Goal: Task Accomplishment & Management: Use online tool/utility

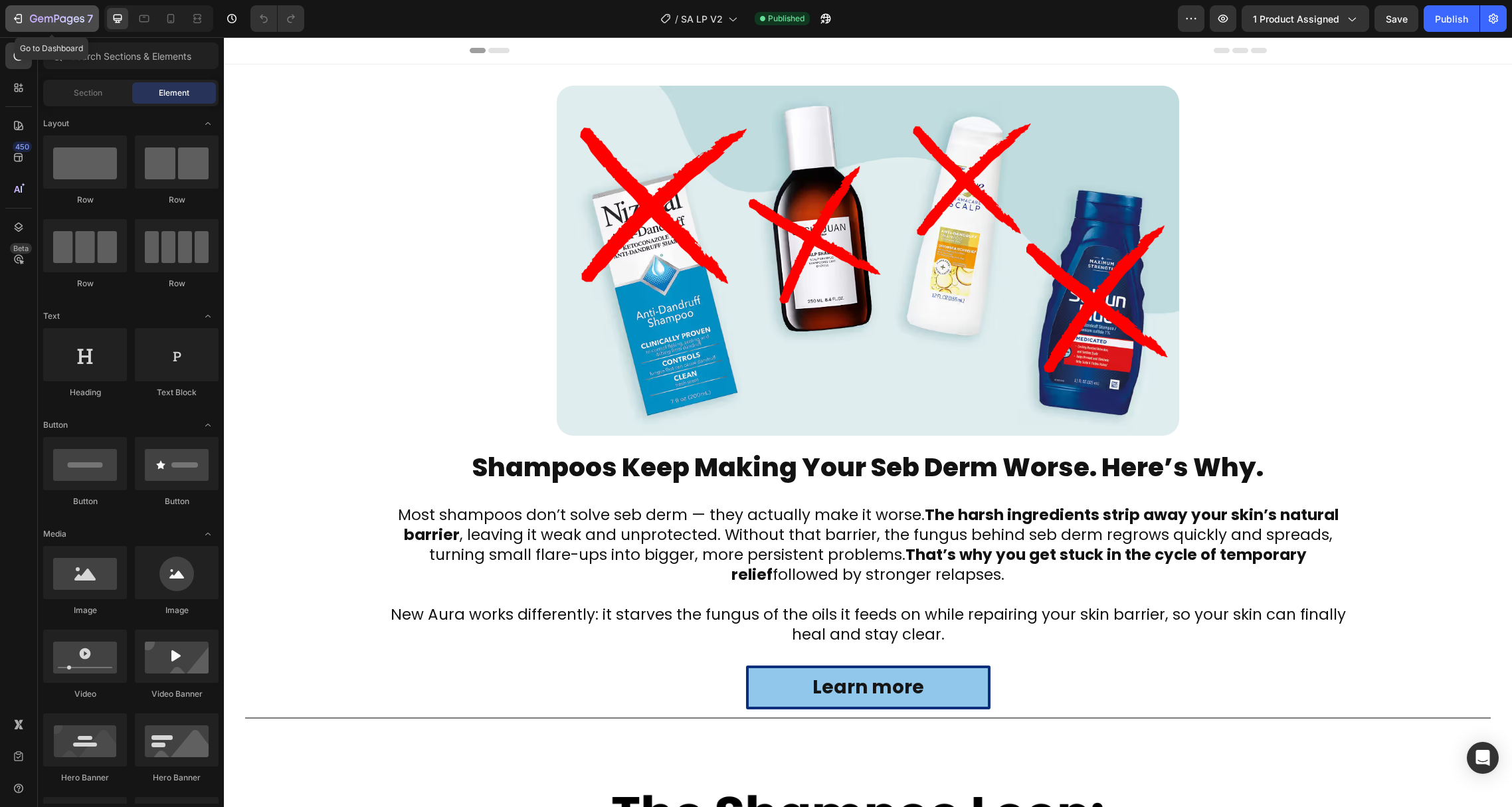
click at [12, 16] on icon "button" at bounding box center [18, 18] width 13 height 13
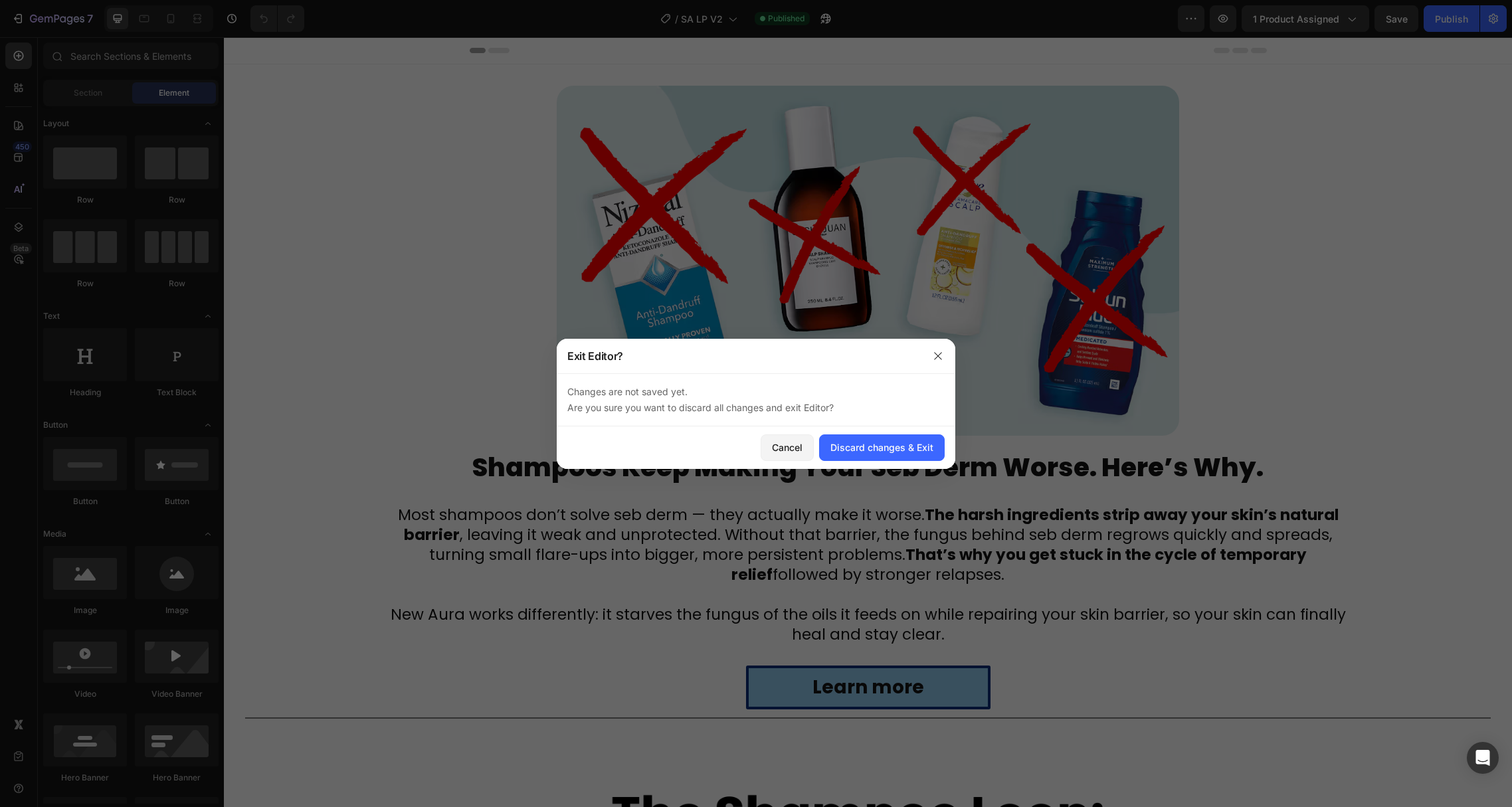
click at [921, 356] on div at bounding box center [938, 356] width 34 height 34
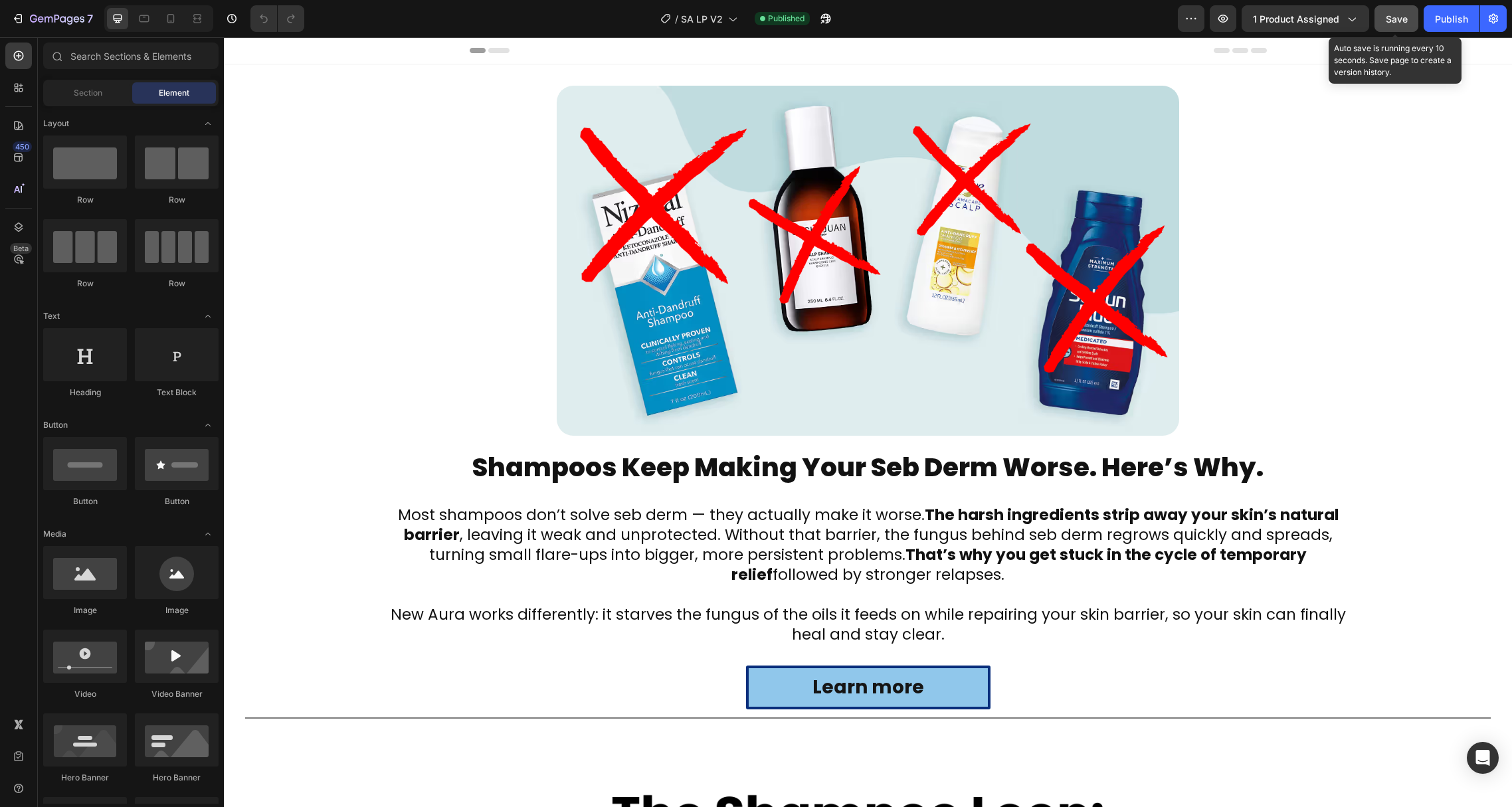
click at [1384, 24] on button "Save" at bounding box center [1396, 19] width 44 height 26
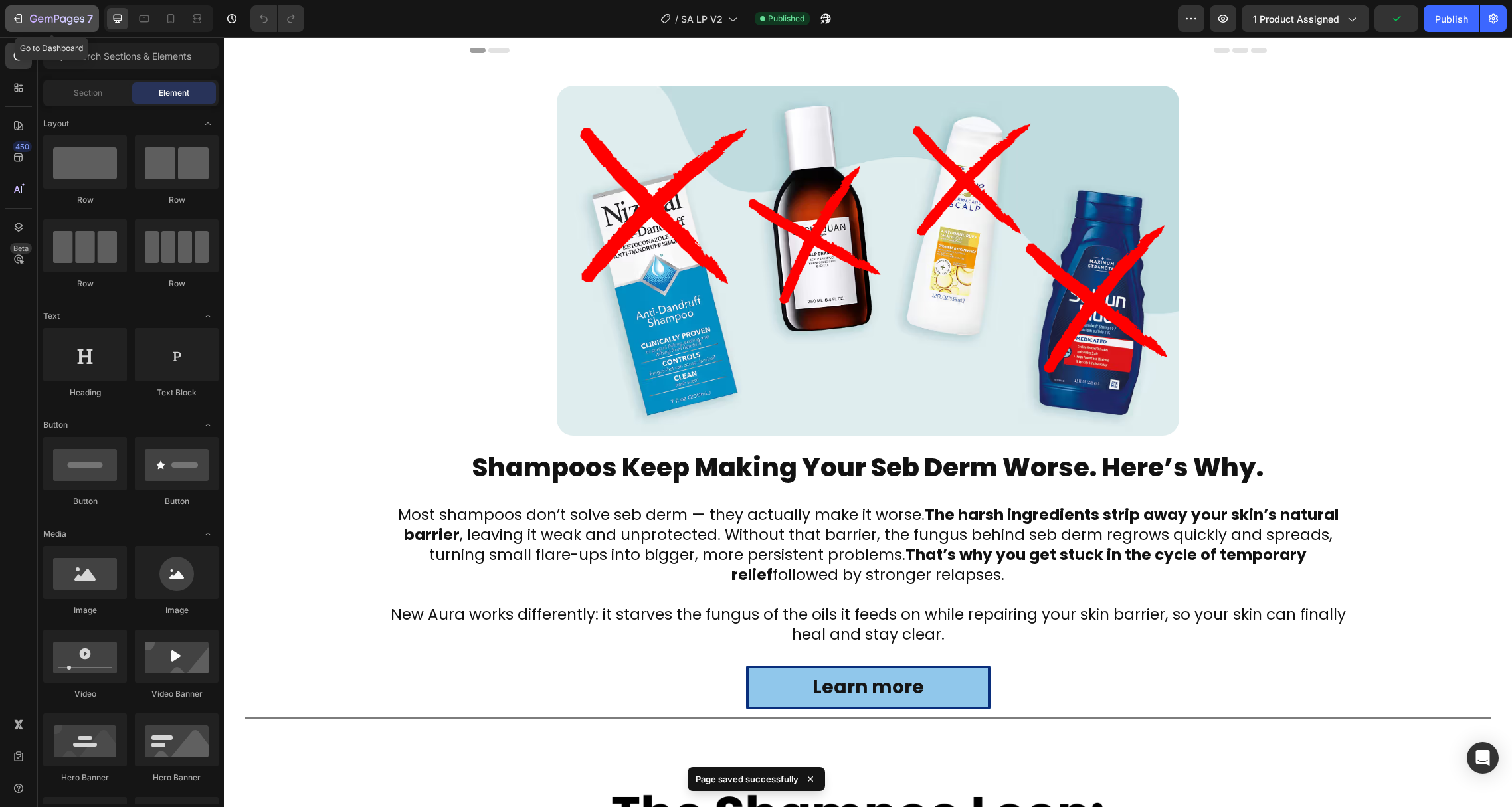
click at [10, 19] on button "7" at bounding box center [52, 19] width 93 height 26
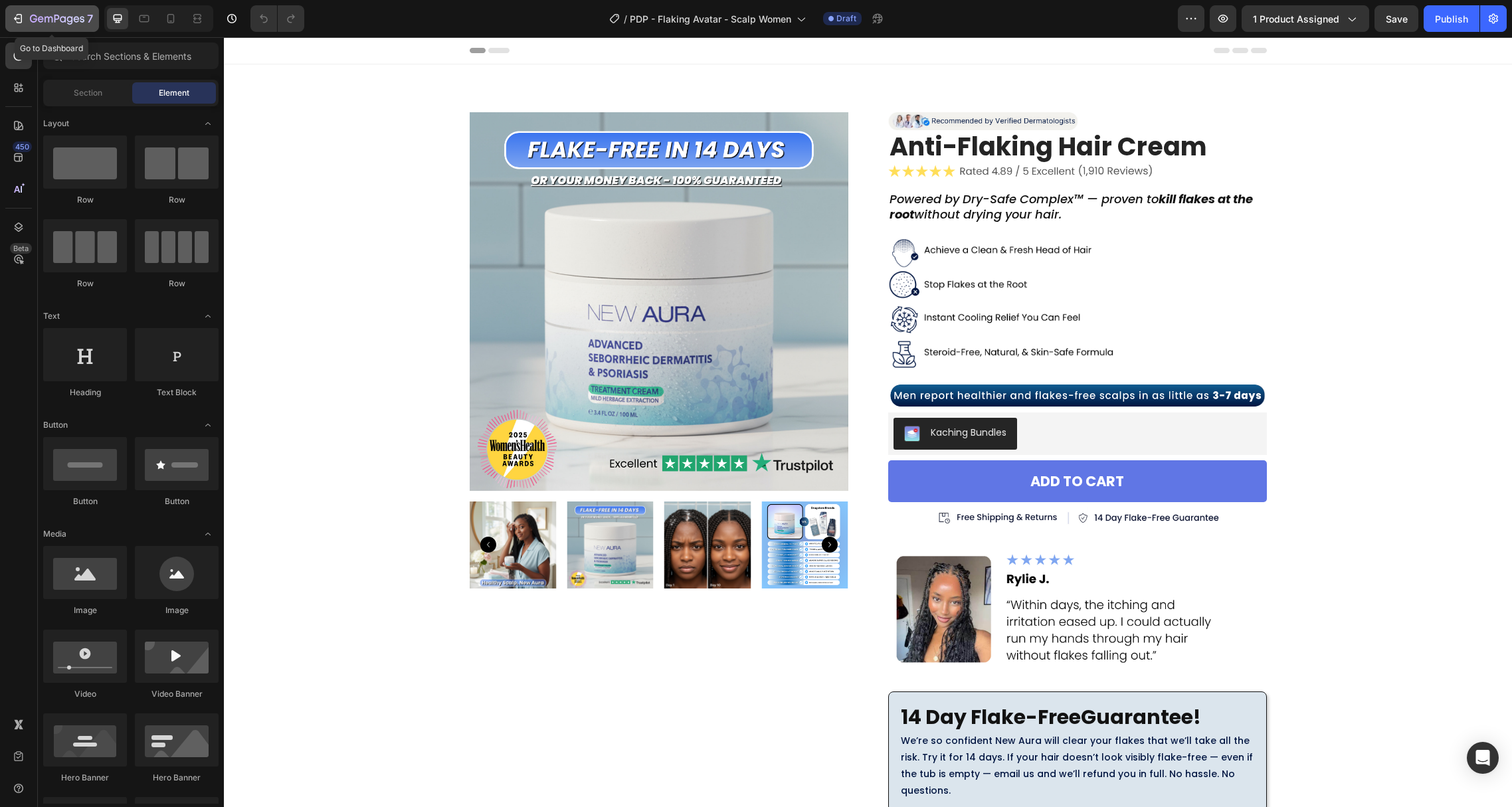
click at [16, 18] on icon "button" at bounding box center [17, 18] width 6 height 4
click at [6, 16] on button "7" at bounding box center [52, 19] width 93 height 26
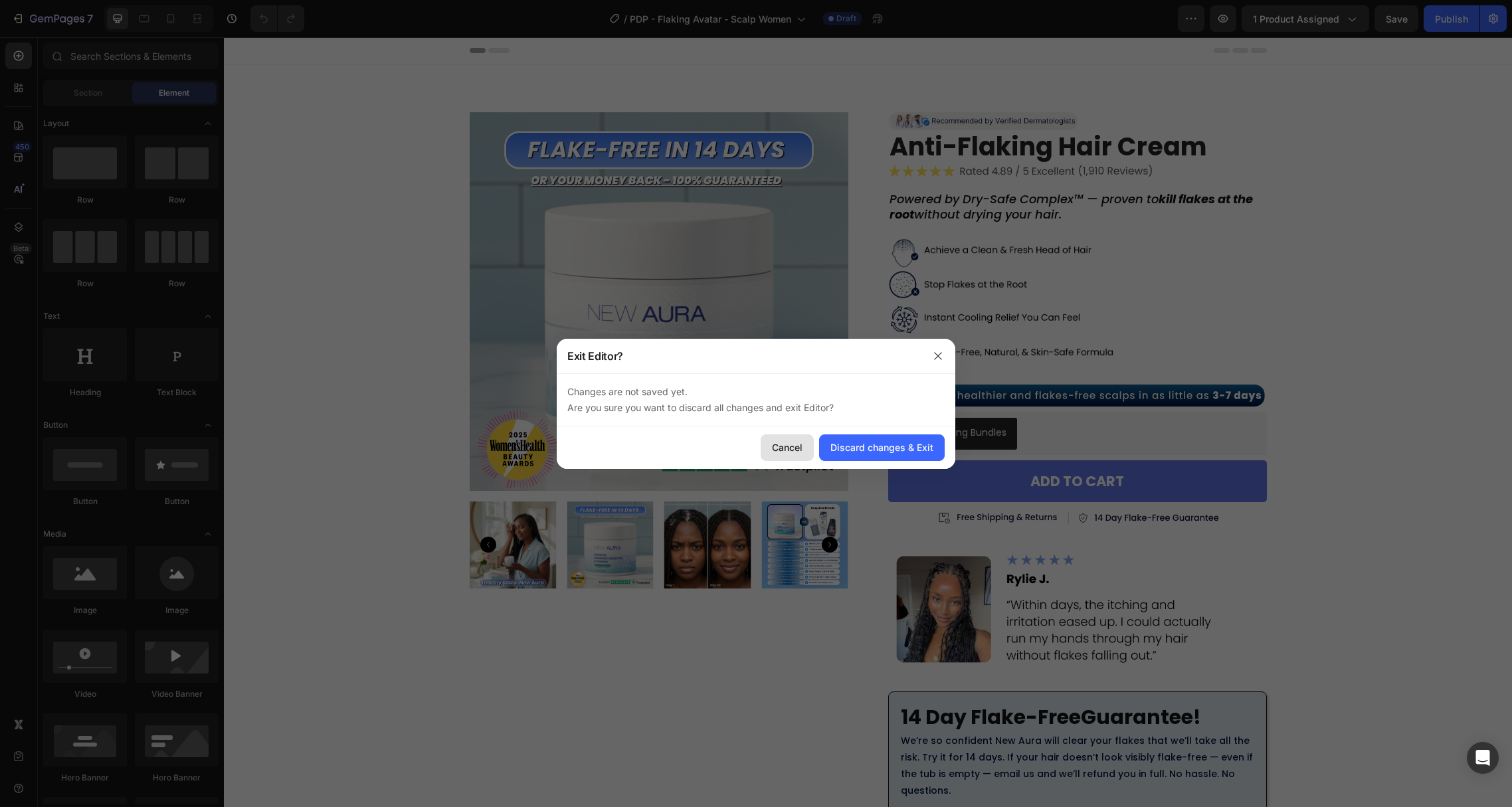
click at [806, 451] on button "Cancel" at bounding box center [787, 447] width 53 height 26
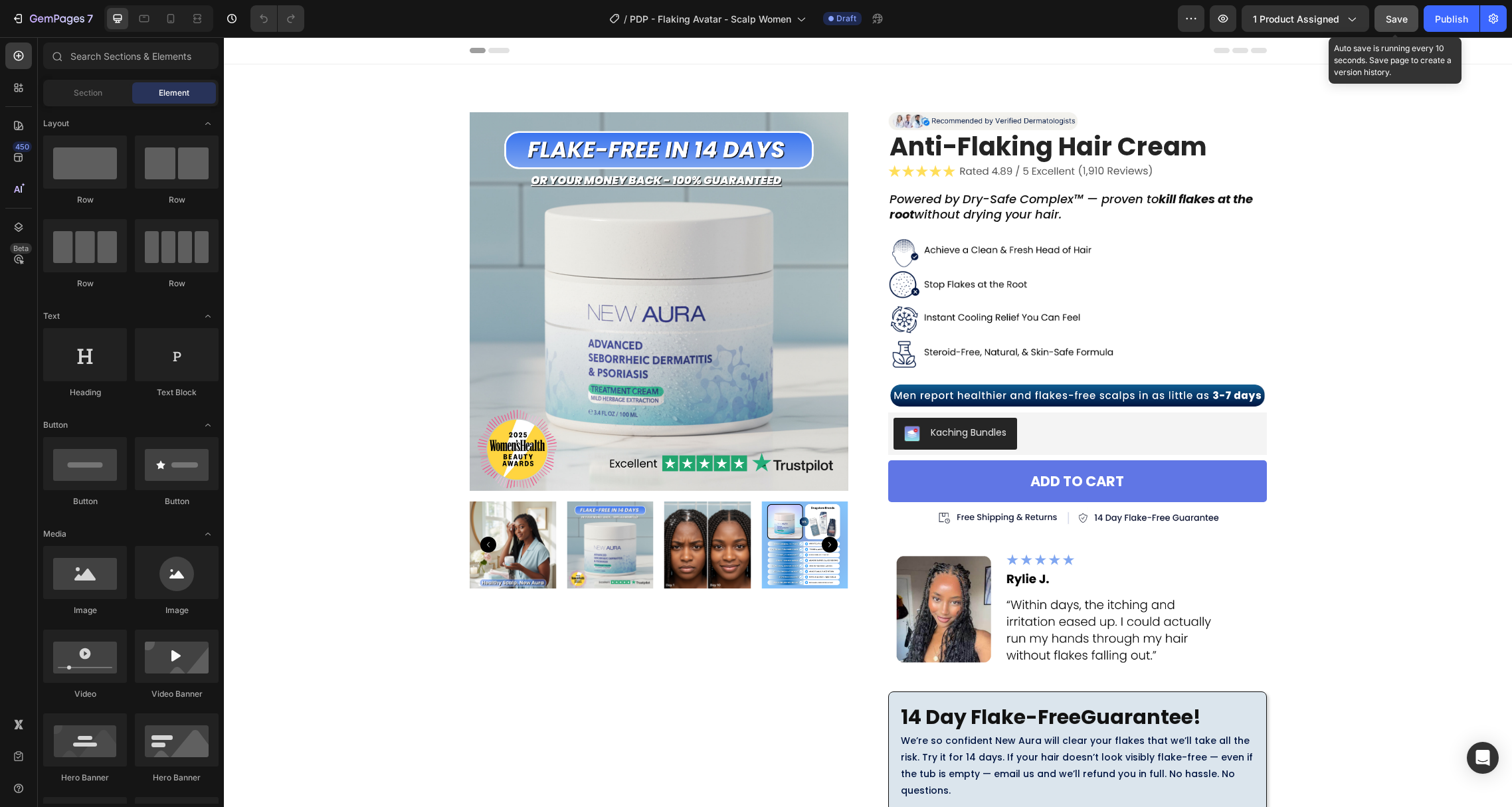
click at [1381, 20] on button "Save" at bounding box center [1396, 19] width 44 height 26
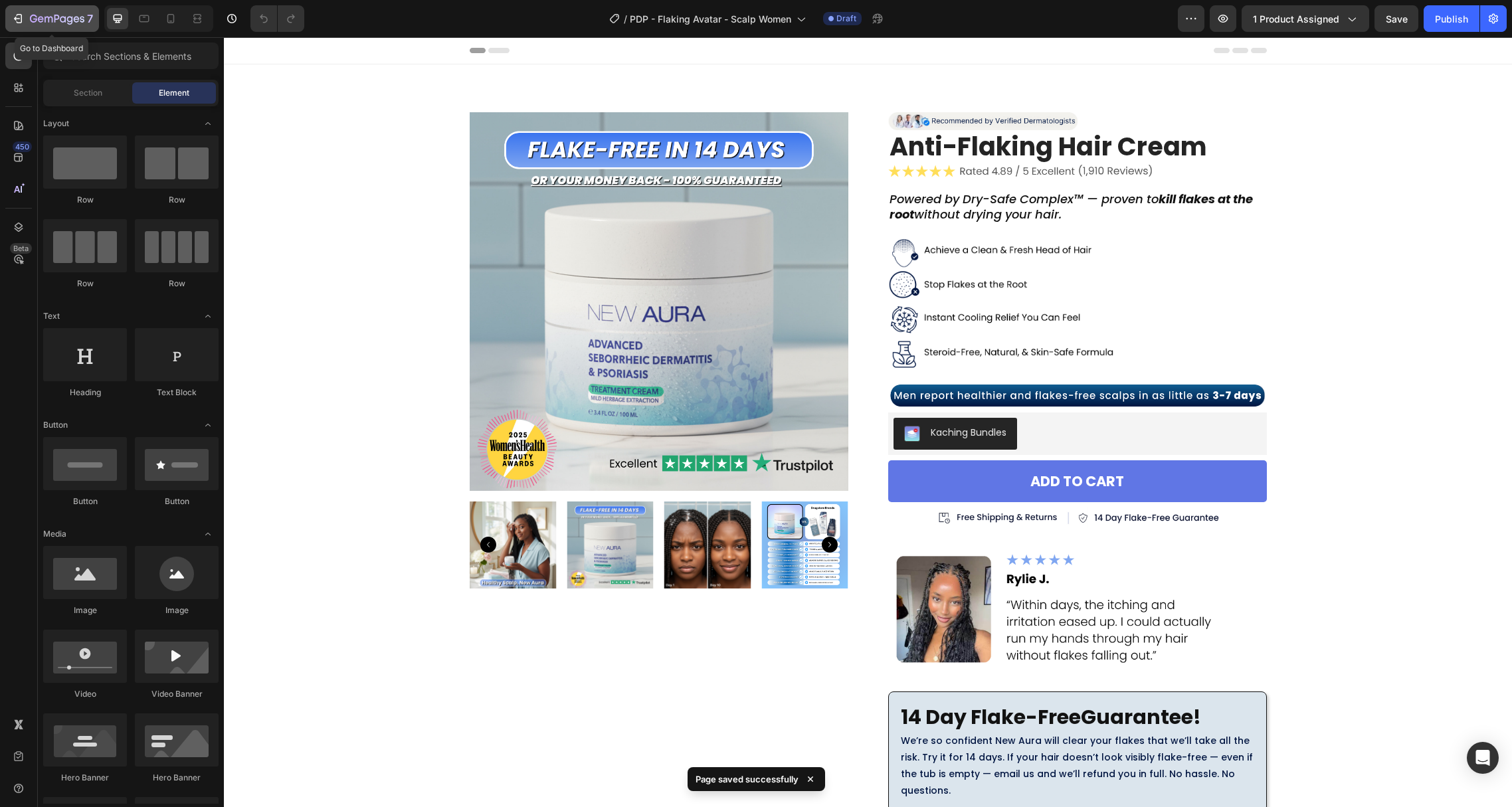
click at [21, 19] on icon "button" at bounding box center [19, 19] width 6 height 9
click at [20, 19] on icon "button" at bounding box center [18, 18] width 13 height 13
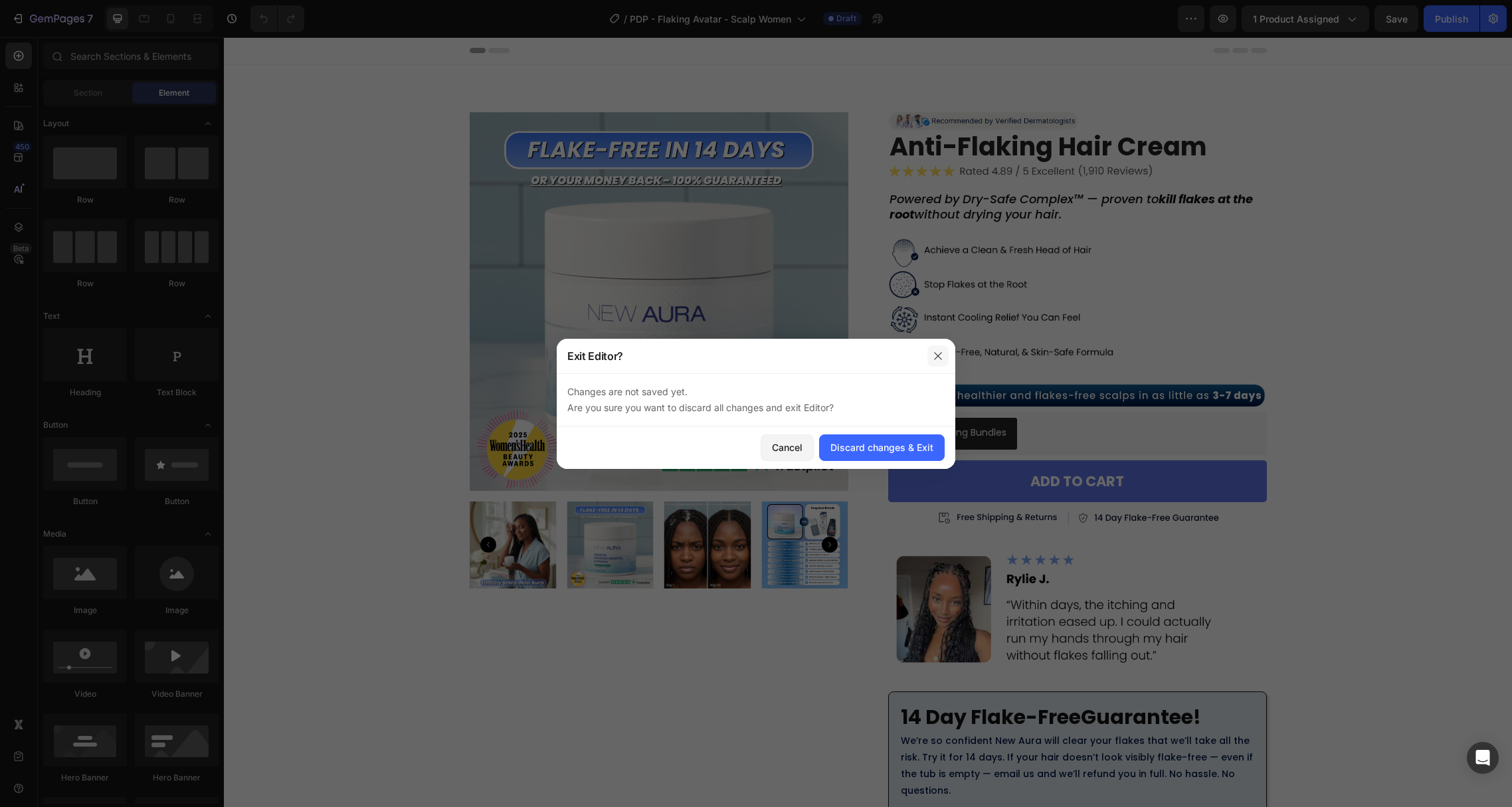
click at [935, 347] on button "button" at bounding box center [937, 356] width 21 height 21
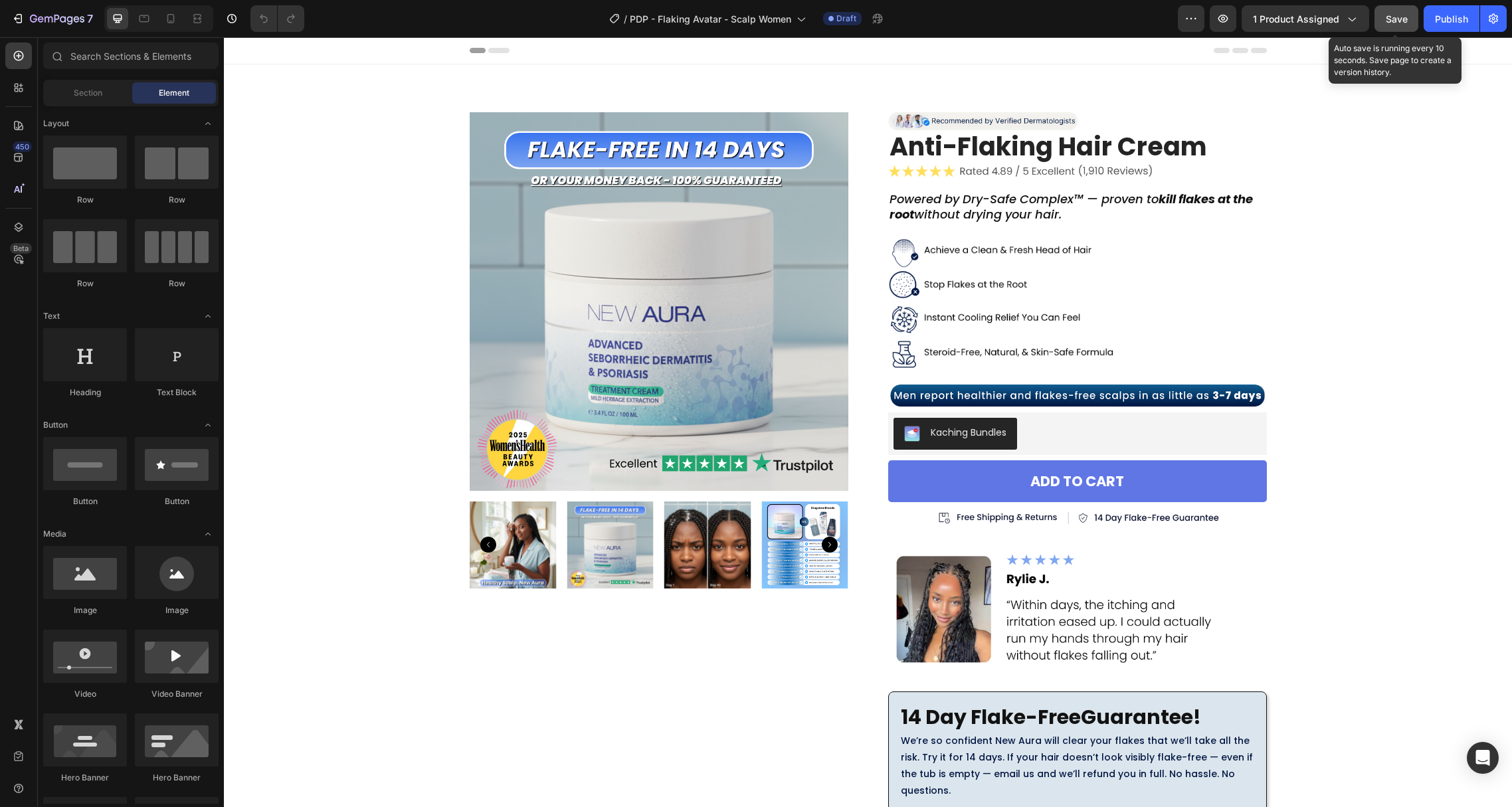
click at [1402, 25] on button "Save" at bounding box center [1396, 19] width 44 height 26
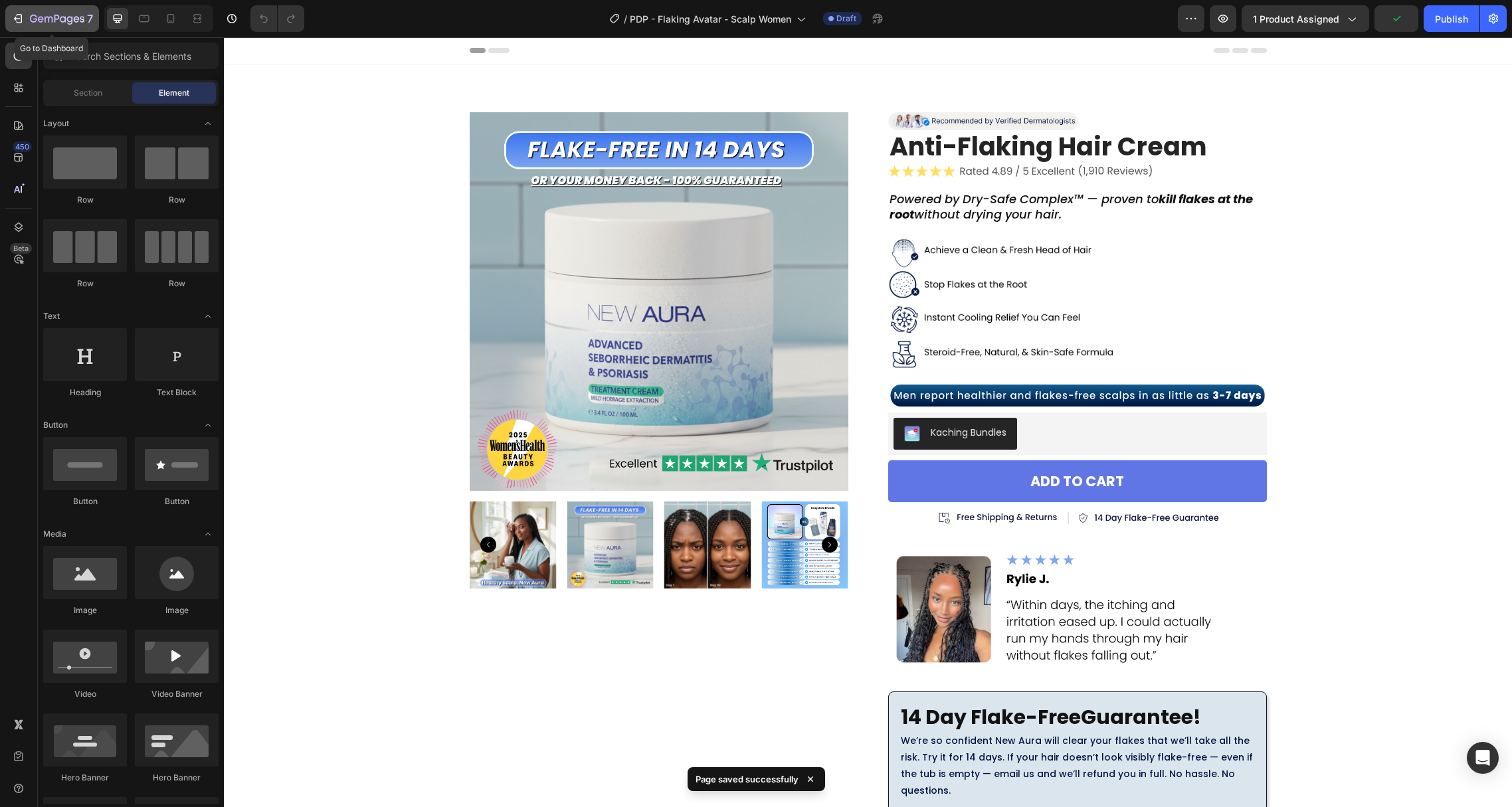
click at [20, 9] on button "7" at bounding box center [52, 19] width 93 height 26
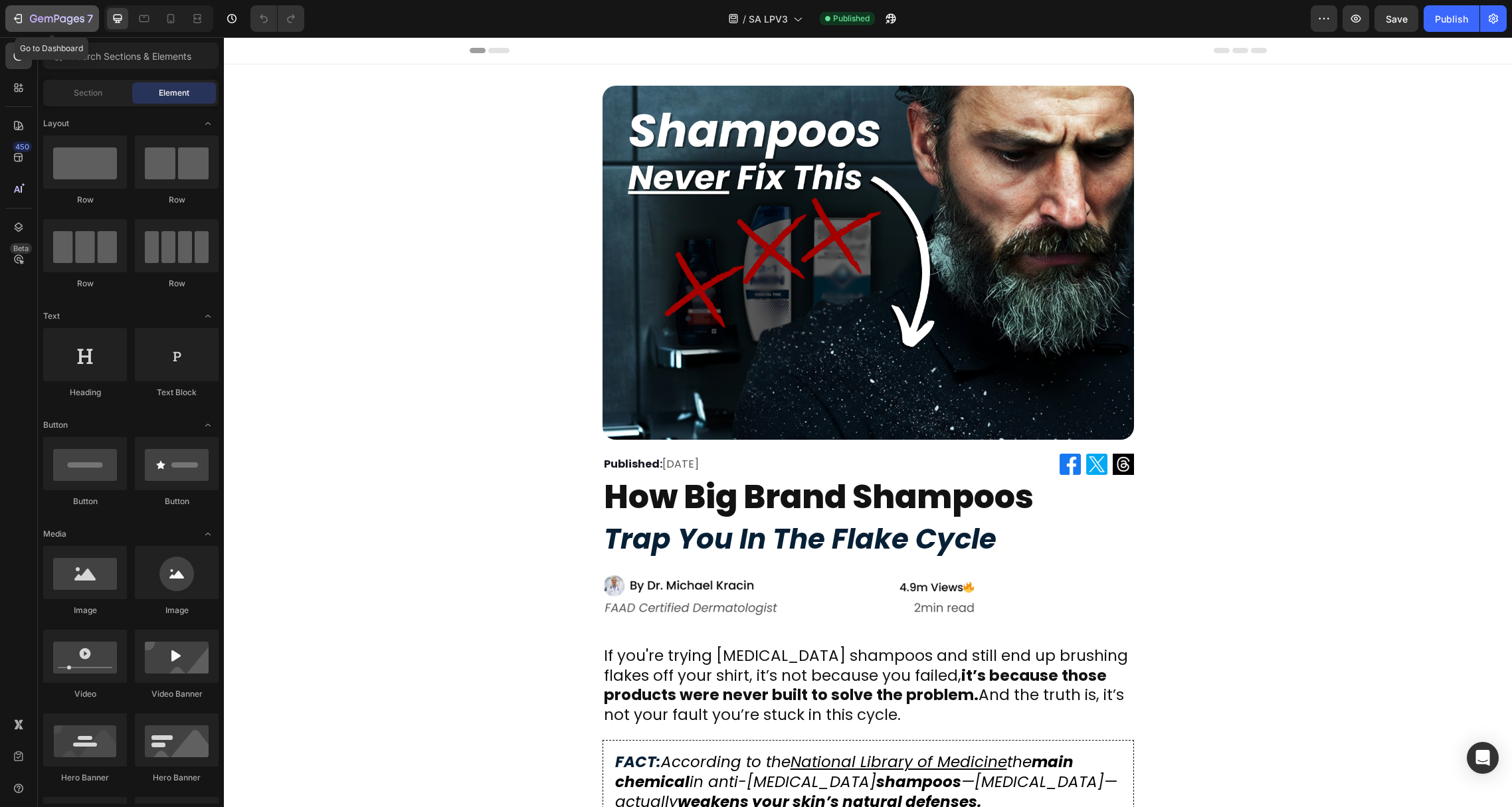
click at [15, 19] on icon "button" at bounding box center [17, 18] width 6 height 4
